Goal: Check status

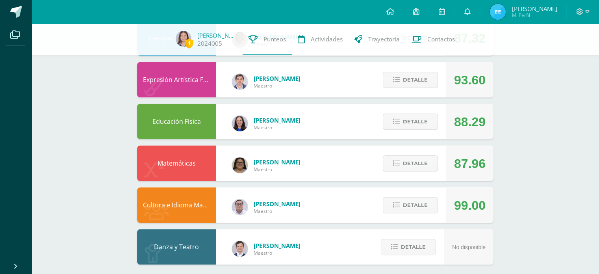
scroll to position [486, 0]
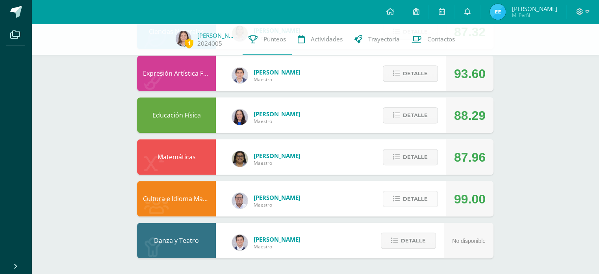
click at [398, 197] on icon at bounding box center [396, 198] width 7 height 7
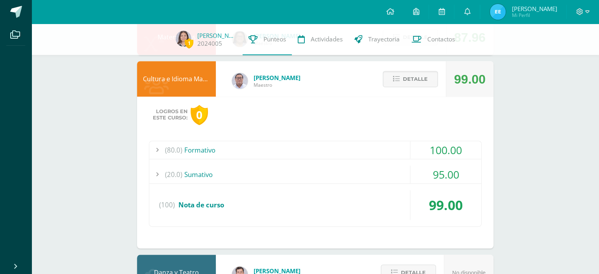
scroll to position [637, 0]
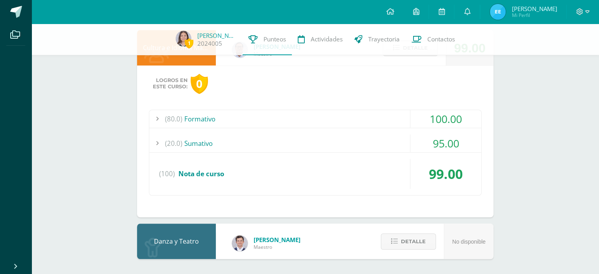
click at [394, 117] on div "(80.0) Formativo" at bounding box center [315, 119] width 332 height 18
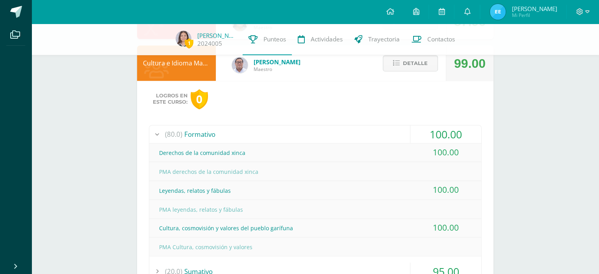
scroll to position [619, 0]
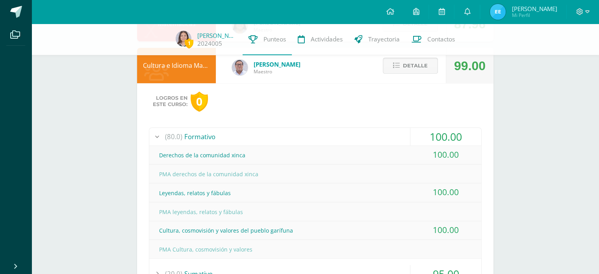
click at [414, 65] on span "Detalle" at bounding box center [415, 65] width 25 height 15
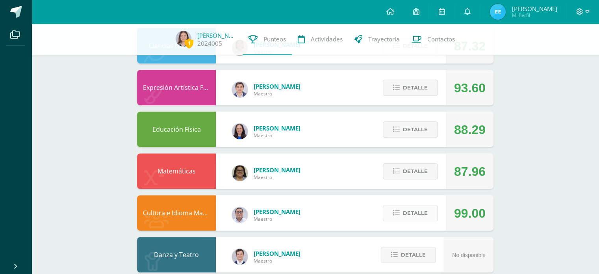
scroll to position [471, 0]
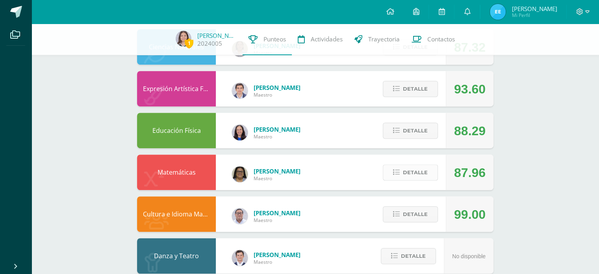
click at [412, 177] on span "Detalle" at bounding box center [415, 172] width 25 height 15
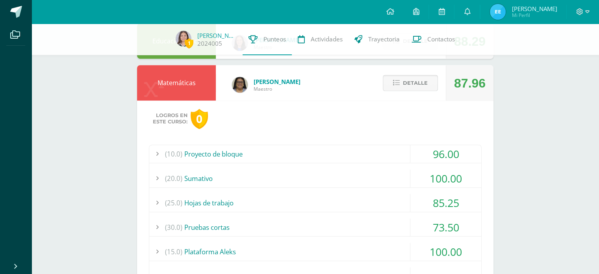
click at [420, 89] on span "Detalle" at bounding box center [415, 83] width 25 height 15
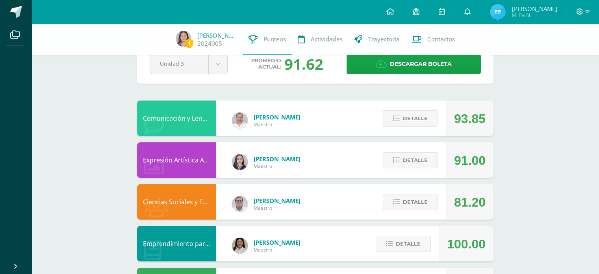
scroll to position [0, 0]
